Goal: Task Accomplishment & Management: Manage account settings

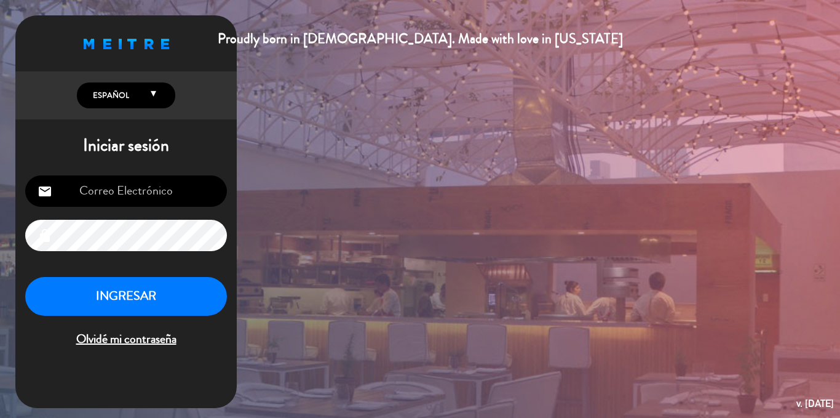
type input "[EMAIL_ADDRESS][DOMAIN_NAME]"
click at [167, 305] on button "INGRESAR" at bounding box center [126, 296] width 202 height 39
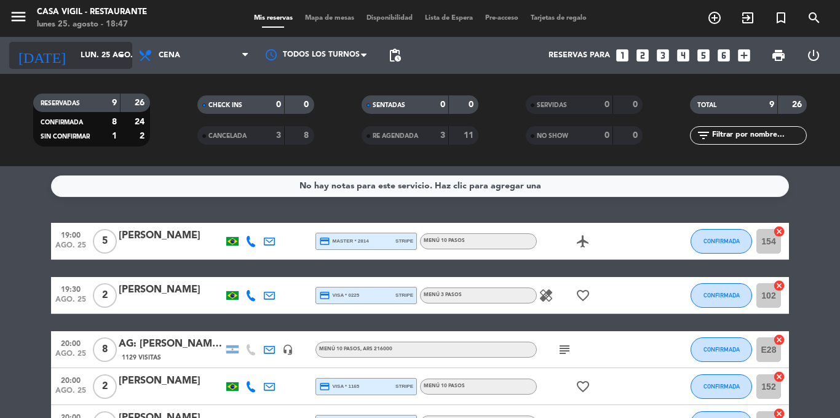
click at [111, 55] on input "lun. 25 ago." at bounding box center [126, 55] width 104 height 21
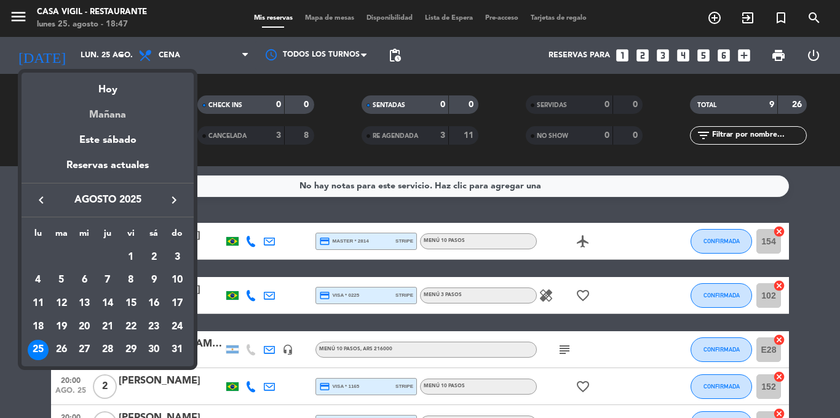
click at [124, 106] on div "Mañana" at bounding box center [108, 110] width 172 height 25
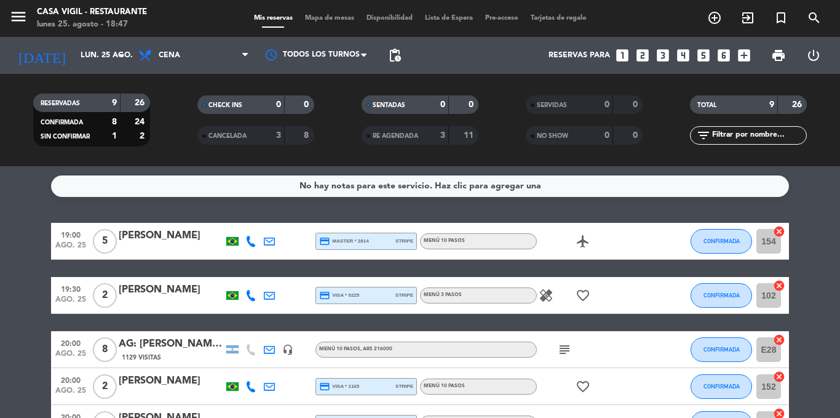
type input "[DATE] ago."
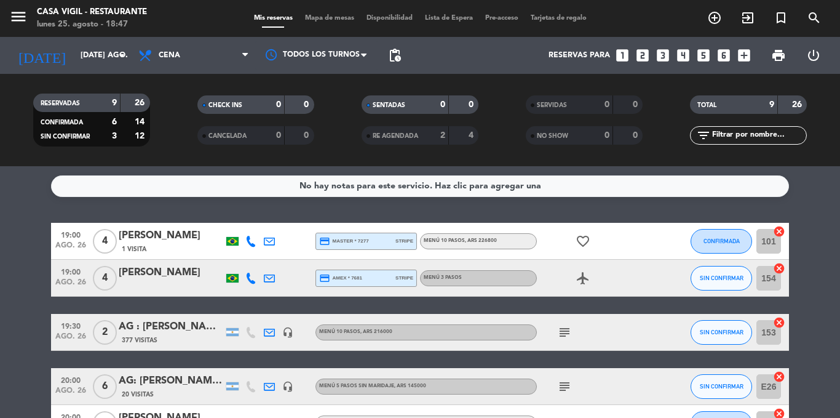
click at [205, 58] on span "Cena" at bounding box center [193, 55] width 123 height 27
click at [197, 116] on div "menu Casa [PERSON_NAME] - Restaurante lunes 25. agosto - 18:47 Mis reservas Map…" at bounding box center [420, 83] width 840 height 166
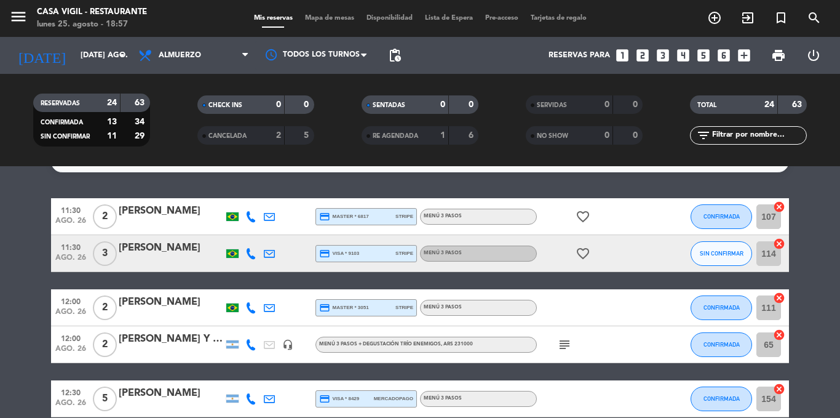
click at [565, 343] on icon "subject" at bounding box center [564, 344] width 15 height 15
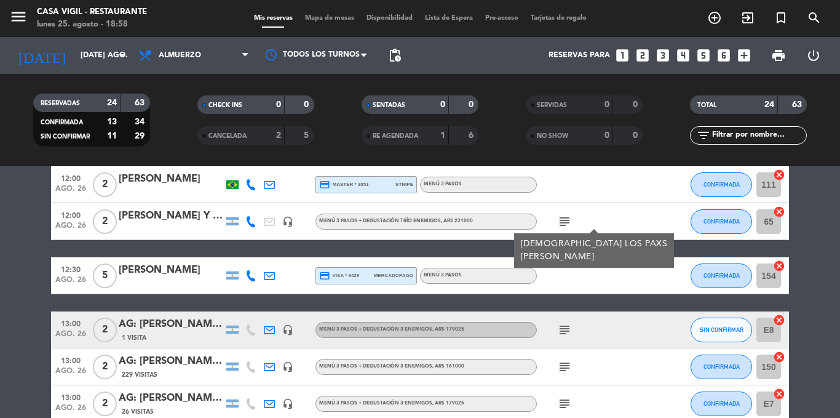
scroll to position [172, 0]
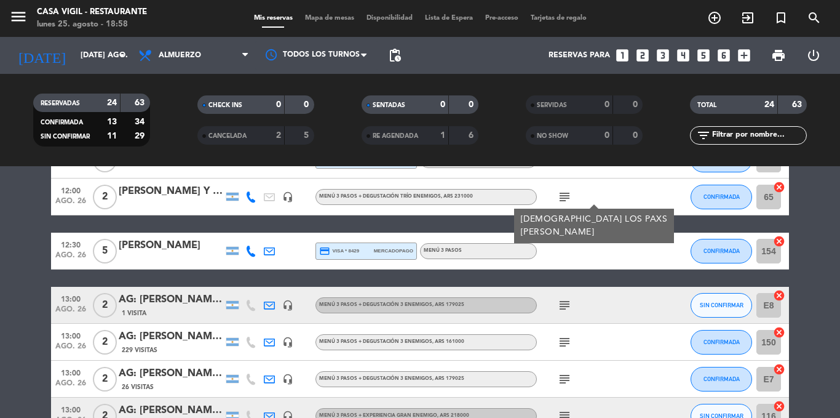
click at [565, 343] on icon "subject" at bounding box center [564, 342] width 15 height 15
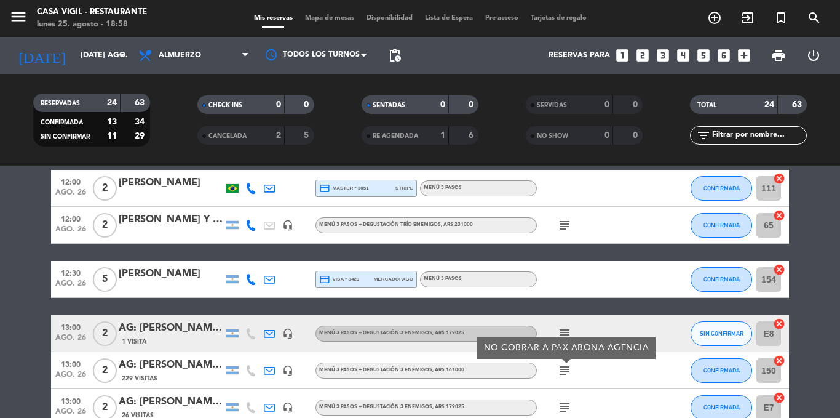
scroll to position [142, 0]
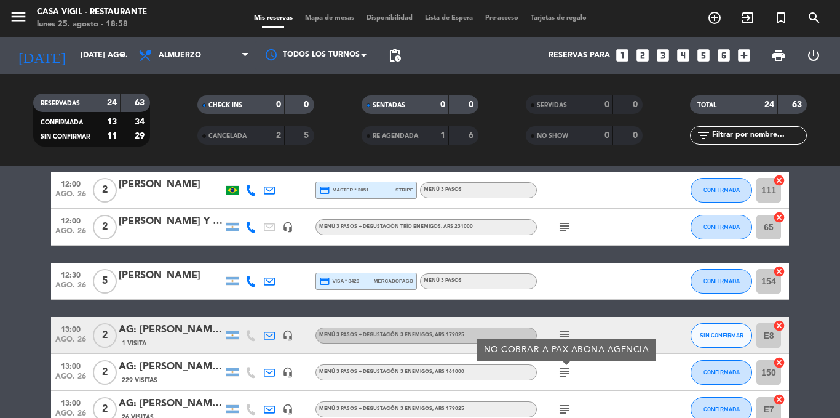
click at [155, 279] on div "[PERSON_NAME]" at bounding box center [171, 276] width 105 height 16
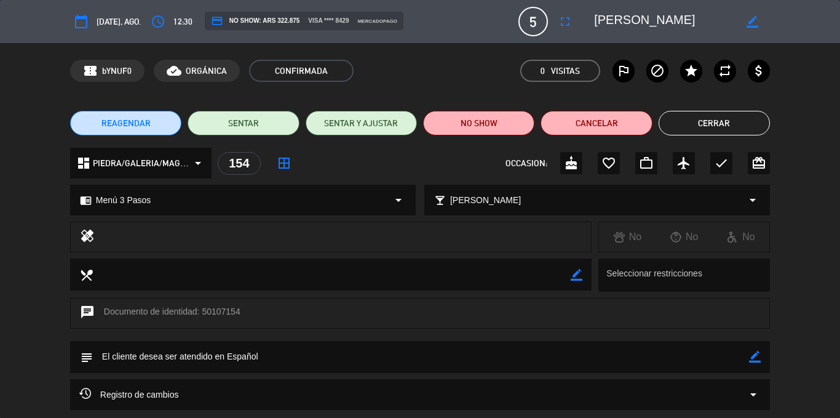
click at [155, 279] on edit-booking-info-modal "calendar_today [DATE], ago. access_time 12:30 credit_card NO SHOW: ARS 322.875 …" at bounding box center [420, 209] width 840 height 418
click at [694, 117] on button "Cerrar" at bounding box center [714, 123] width 111 height 25
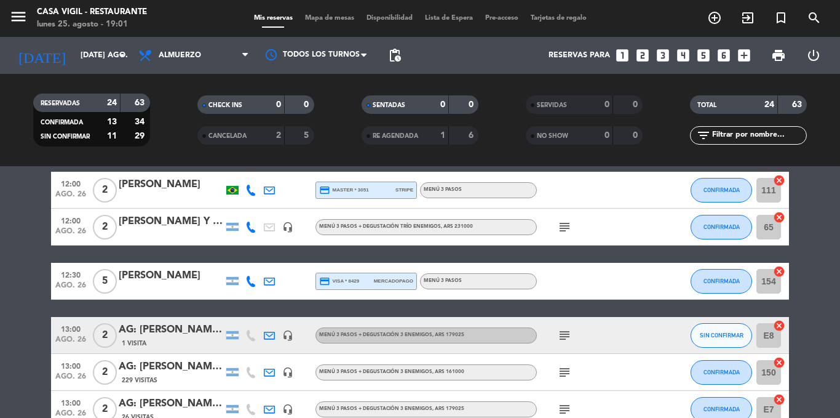
click at [20, 20] on icon "menu" at bounding box center [18, 16] width 18 height 18
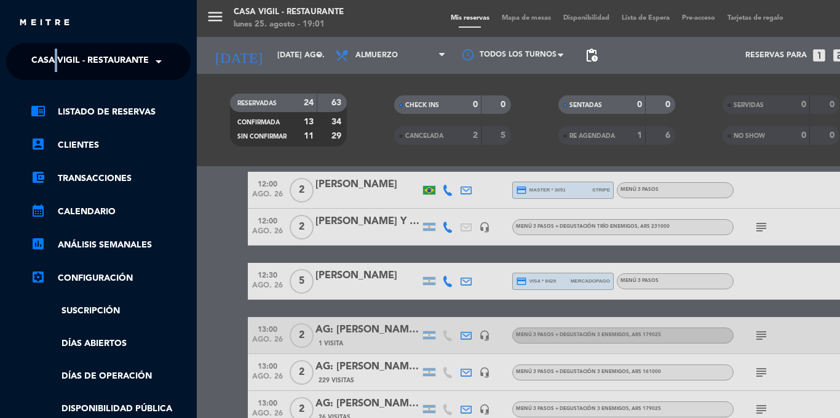
drag, startPoint x: 57, startPoint y: 77, endPoint x: 53, endPoint y: 71, distance: 7.2
click at [53, 71] on ng-select "× Casa [PERSON_NAME] - Restaurante ×" at bounding box center [98, 61] width 185 height 37
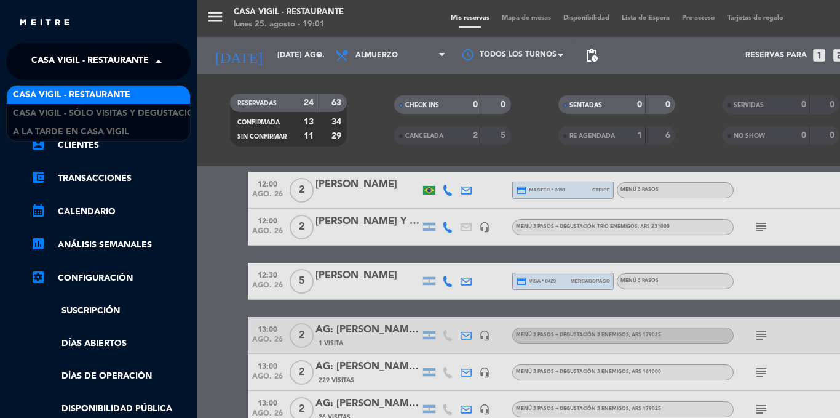
click at [53, 71] on span "Casa Vigil - Restaurante" at bounding box center [89, 62] width 117 height 26
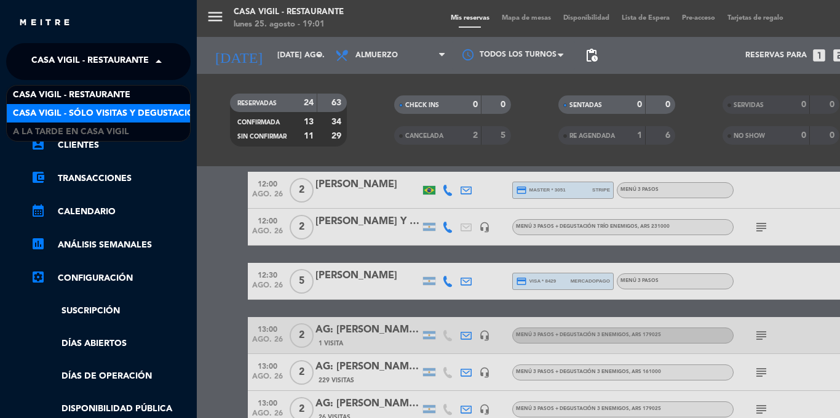
click at [57, 111] on span "Casa Vigil - SÓLO Visitas y Degustaciones" at bounding box center [112, 113] width 199 height 14
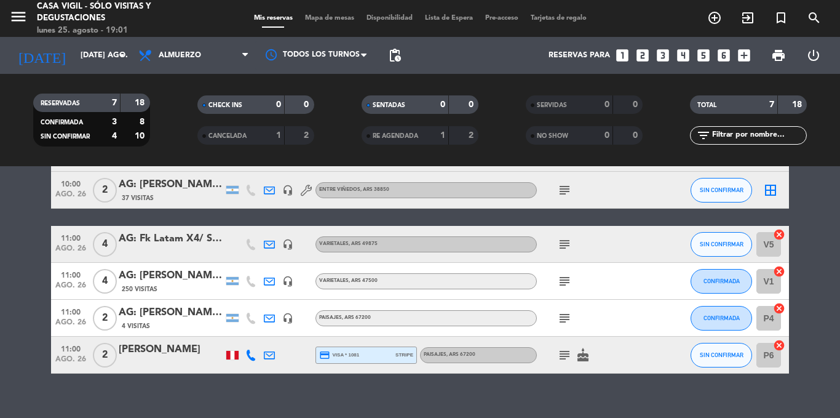
click at [7, 218] on bookings-row "09:30 ago. 26 2 [PERSON_NAME] credit_card master * 3051 stripe Suelos CONFIRMAD…" at bounding box center [420, 227] width 840 height 293
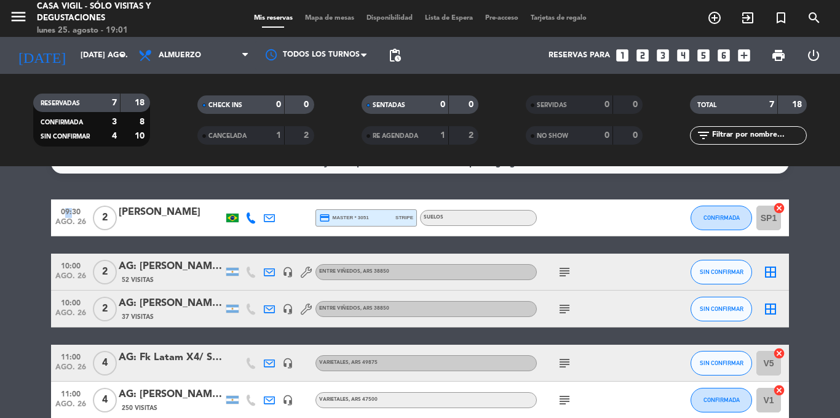
scroll to position [25, 0]
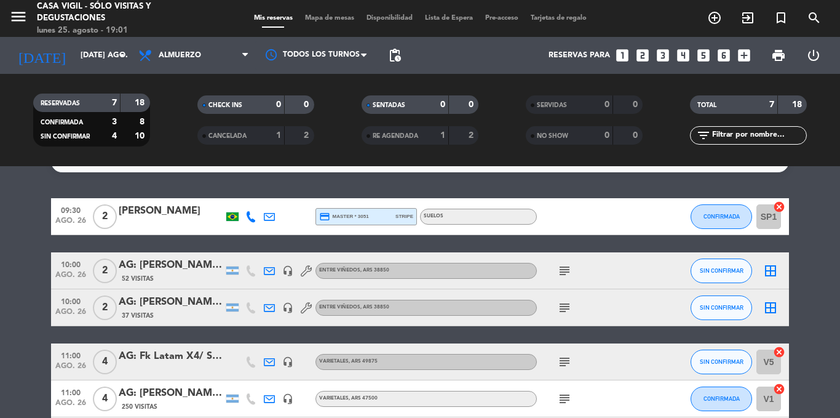
click at [7, 218] on bookings-row "09:30 ago. 26 2 [PERSON_NAME] credit_card master * 3051 stripe Suelos CONFIRMAD…" at bounding box center [420, 344] width 840 height 293
